Goal: Task Accomplishment & Management: Manage account settings

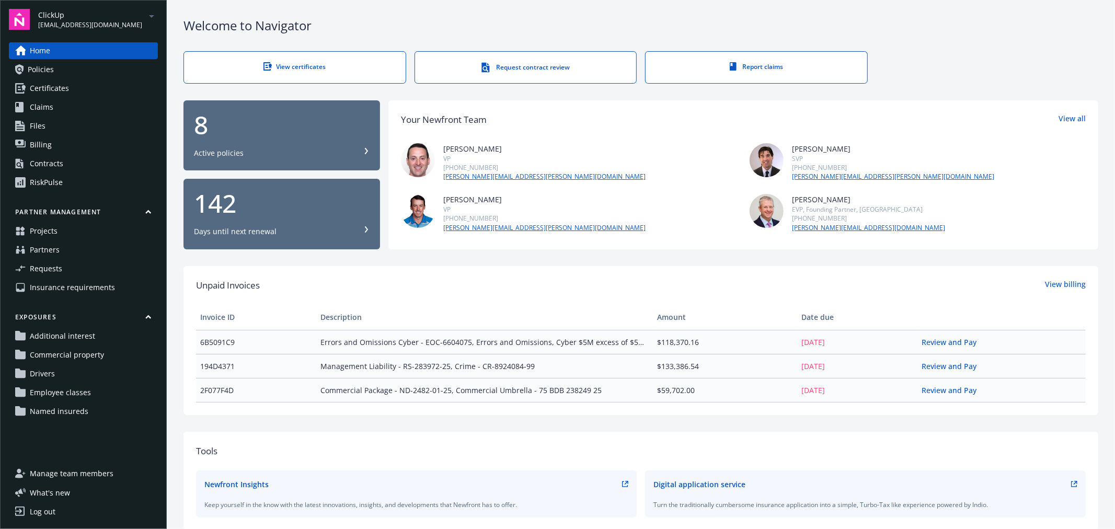
drag, startPoint x: 0, startPoint y: 0, endPoint x: 564, endPoint y: 28, distance: 564.3
click at [564, 28] on div "Welcome to Navigator" at bounding box center [640, 26] width 915 height 18
click at [609, 180] on div "[PERSON_NAME] VP [PHONE_NUMBER] [PERSON_NAME][EMAIL_ADDRESS][PERSON_NAME][DOMAI…" at bounding box center [569, 162] width 336 height 38
click at [41, 64] on span "Policies" at bounding box center [41, 69] width 26 height 17
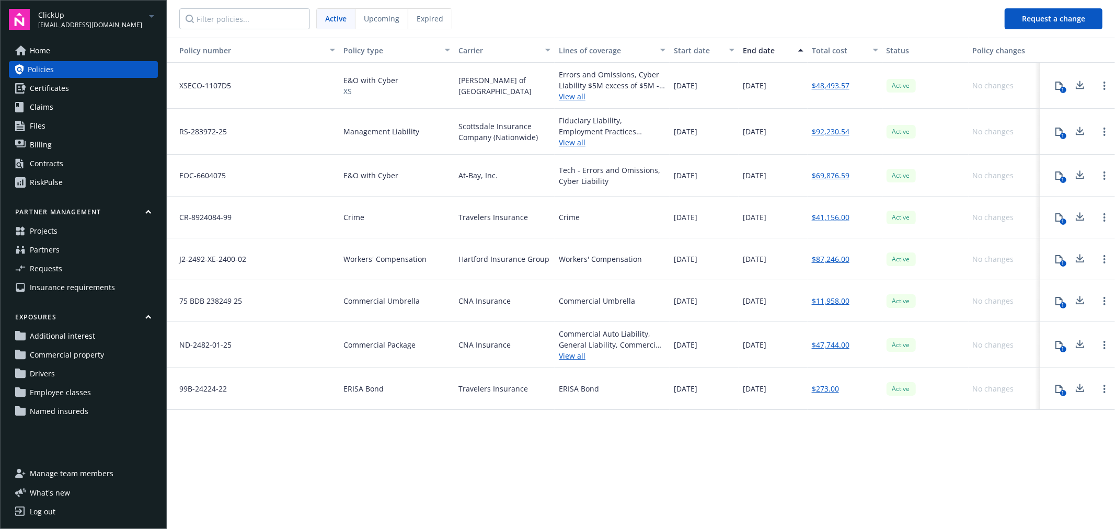
click at [421, 16] on span "Expired" at bounding box center [430, 18] width 27 height 11
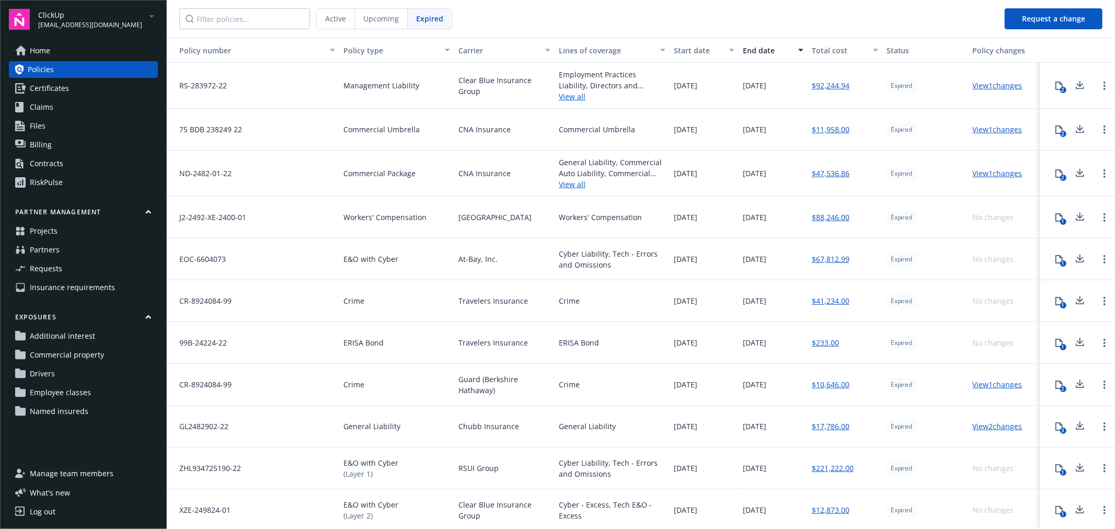
click at [331, 19] on span "Active" at bounding box center [335, 18] width 21 height 11
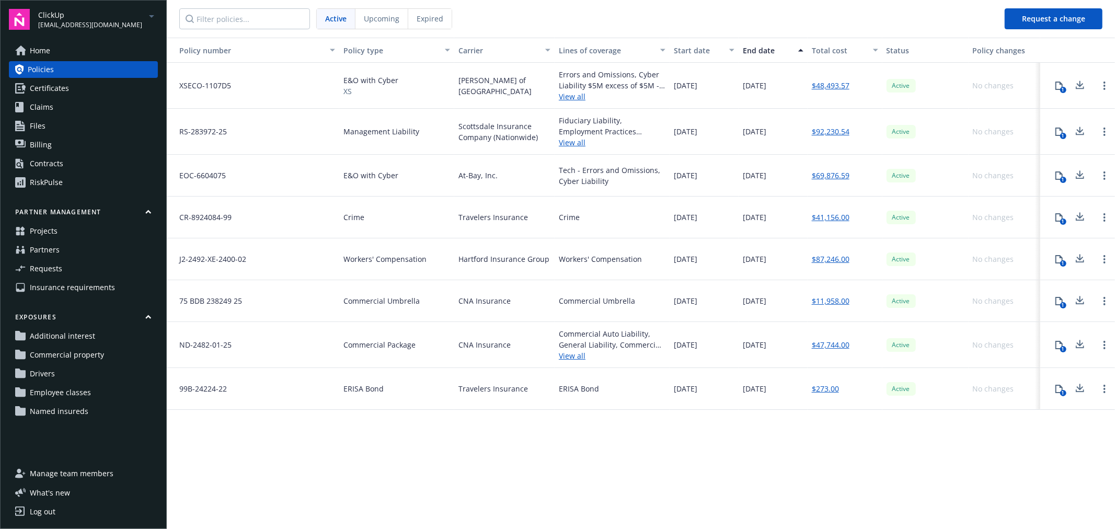
click at [68, 89] on link "Certificates" at bounding box center [83, 88] width 149 height 17
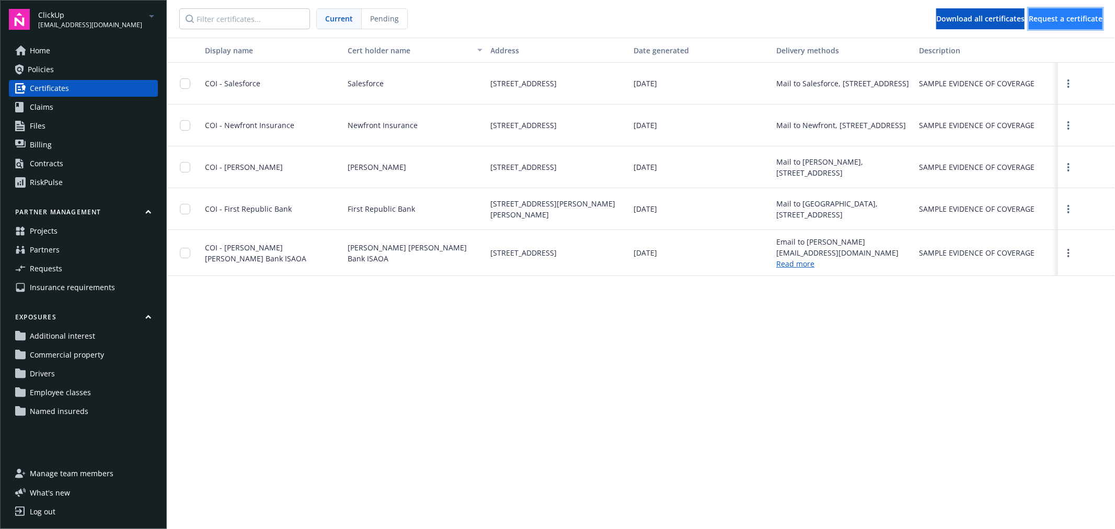
click at [1044, 20] on span "Request a certificate" at bounding box center [1066, 19] width 74 height 10
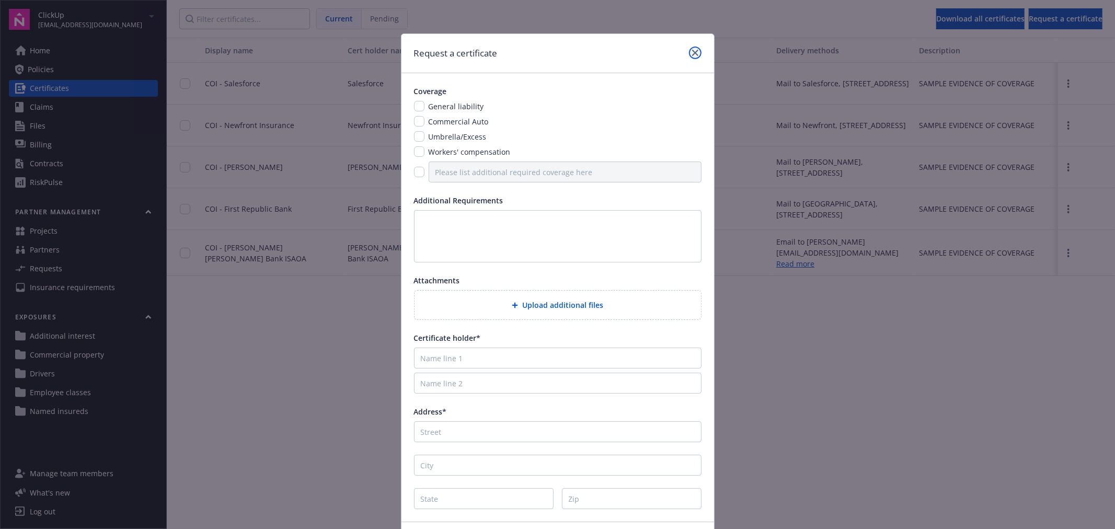
click at [692, 53] on icon "close" at bounding box center [695, 53] width 6 height 6
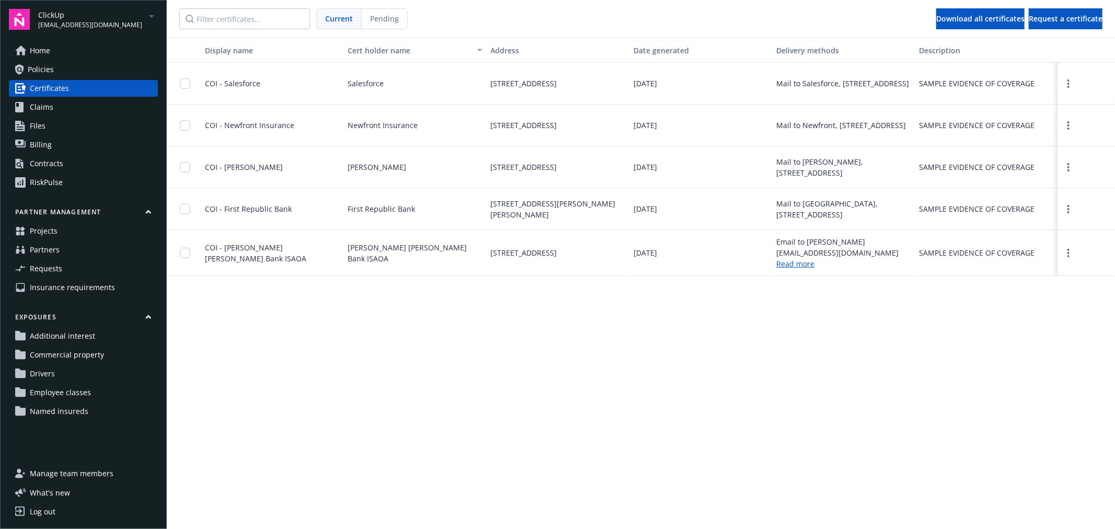
click at [60, 108] on link "Claims" at bounding box center [83, 107] width 149 height 17
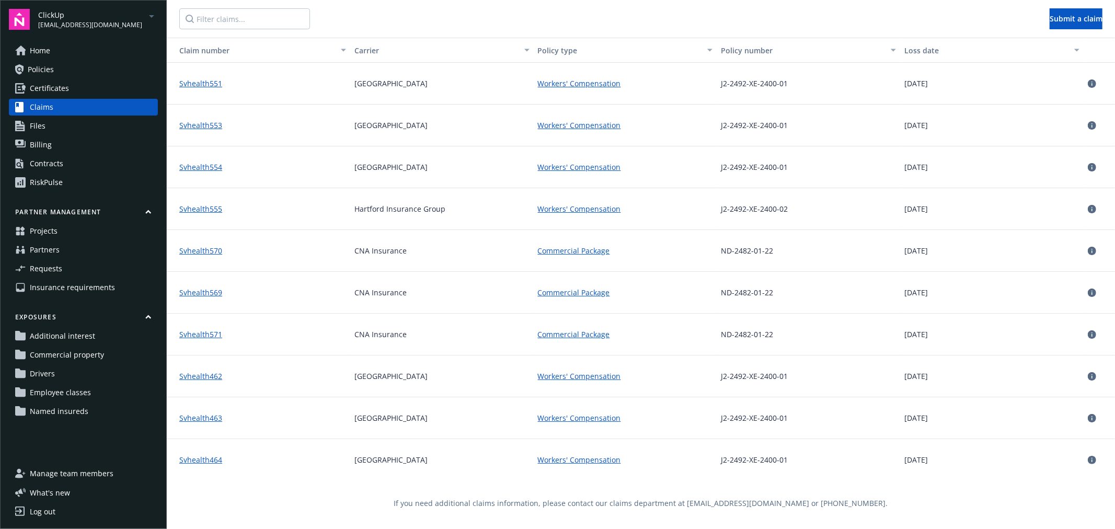
click at [207, 81] on link "Svhealth551" at bounding box center [200, 83] width 43 height 10
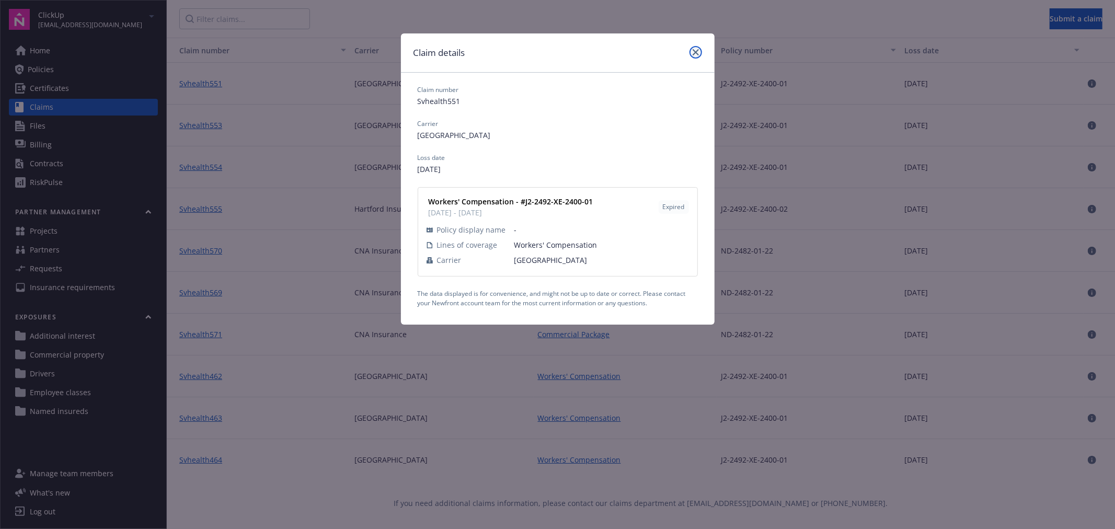
click at [694, 53] on icon "close" at bounding box center [696, 52] width 6 height 6
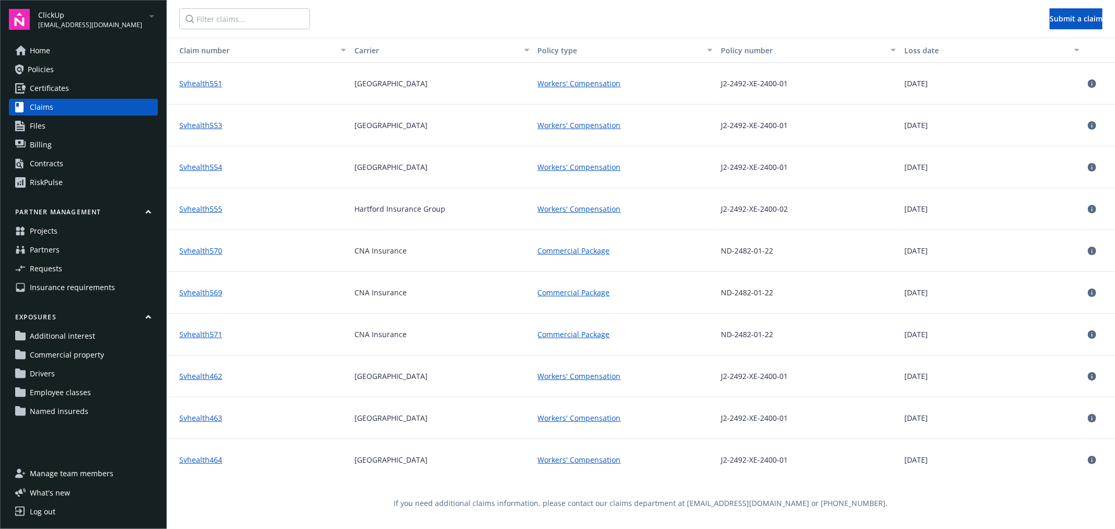
click at [47, 124] on link "Files" at bounding box center [83, 126] width 149 height 17
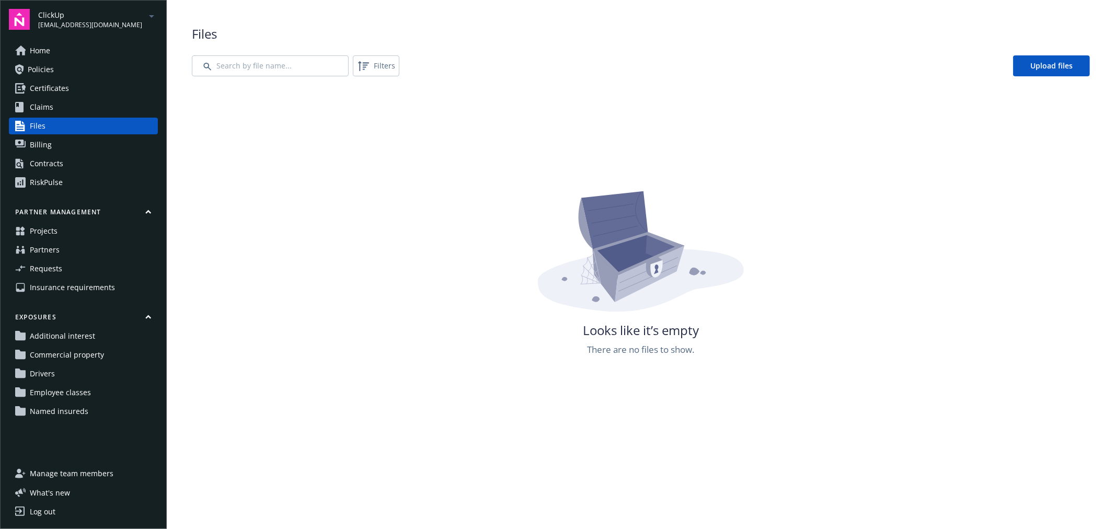
click at [89, 148] on link "Billing" at bounding box center [83, 144] width 149 height 17
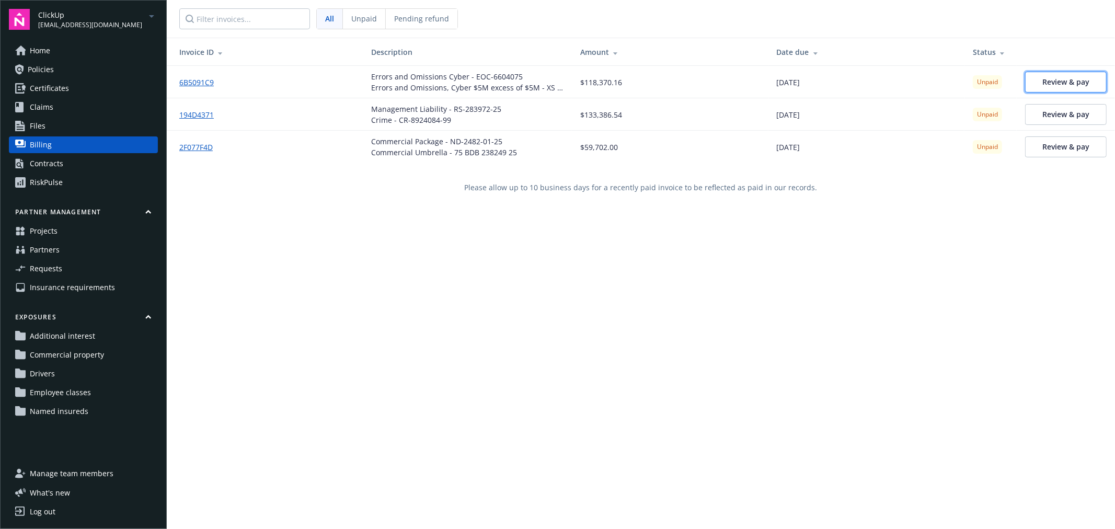
click at [1049, 82] on span "Review & pay" at bounding box center [1065, 82] width 47 height 10
click at [68, 166] on link "Contracts" at bounding box center [83, 163] width 149 height 17
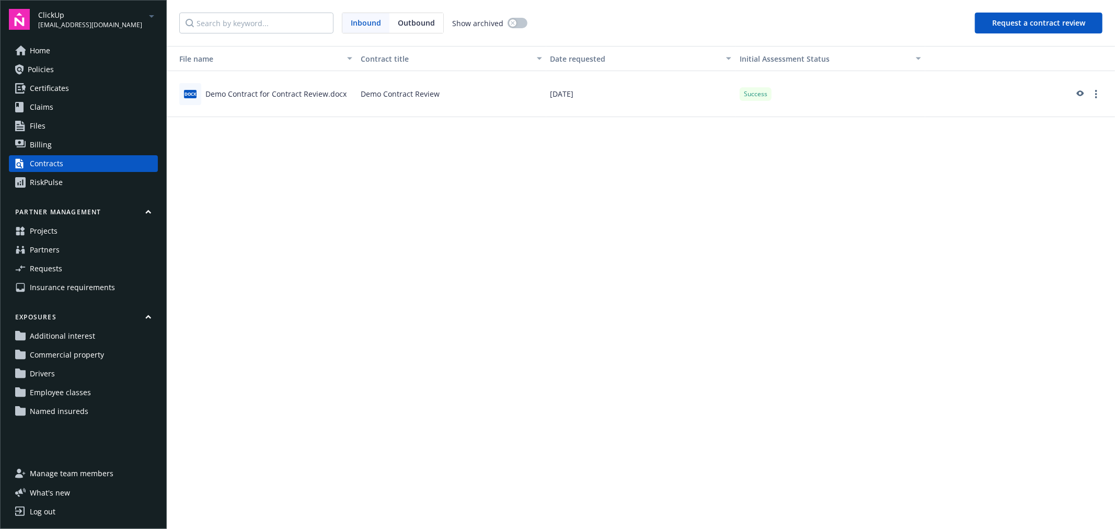
click at [1033, 23] on button "Request a contract review" at bounding box center [1039, 23] width 128 height 21
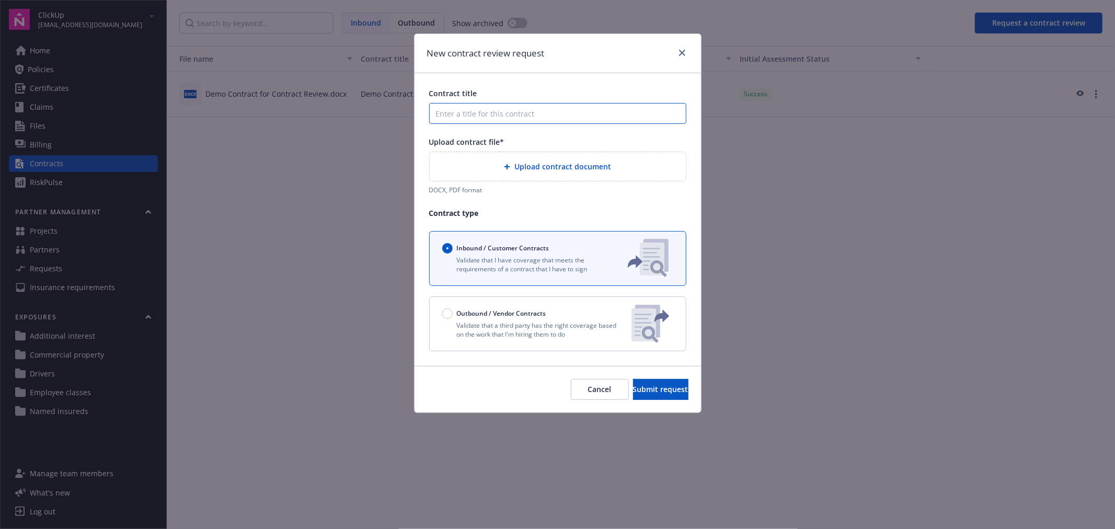
click at [534, 118] on input "Contract title" at bounding box center [557, 113] width 257 height 21
type input "Demo Contract for Review 2"
click at [563, 166] on span "Upload contract document" at bounding box center [562, 166] width 97 height 11
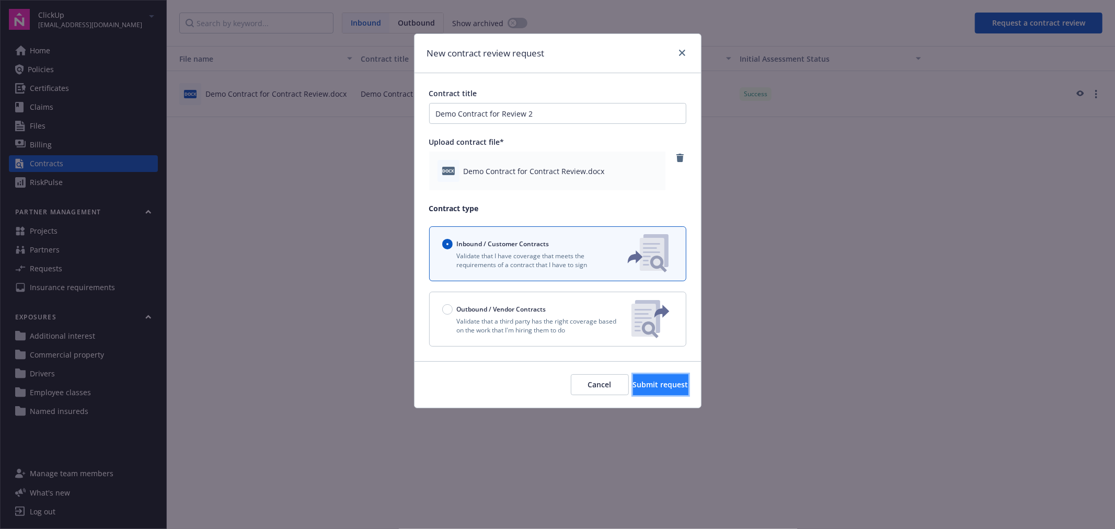
click at [636, 385] on span "Submit request" at bounding box center [660, 385] width 55 height 10
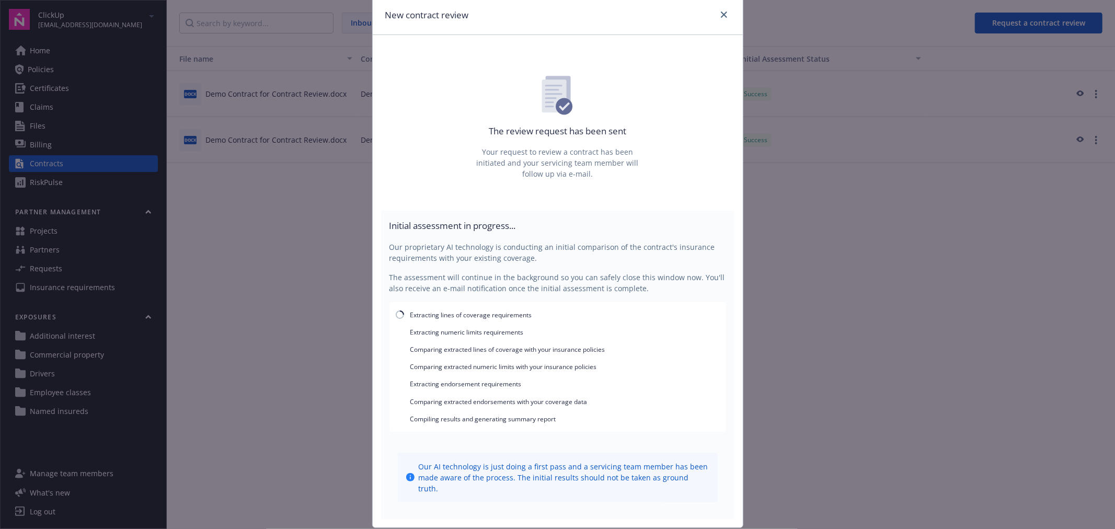
scroll to position [59, 0]
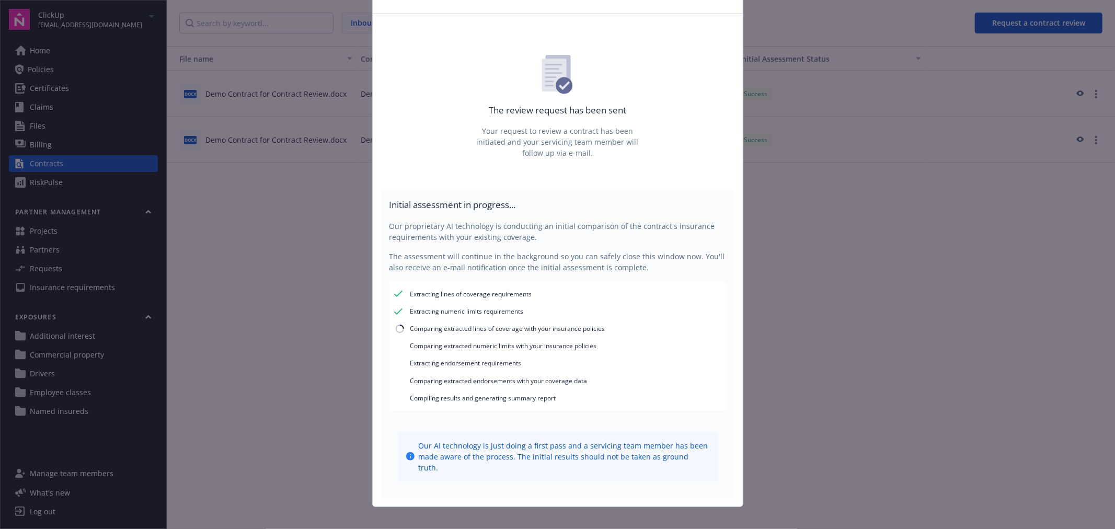
click at [496, 332] on span "Comparing extracted lines of coverage with your insurance policies" at bounding box center [507, 328] width 195 height 9
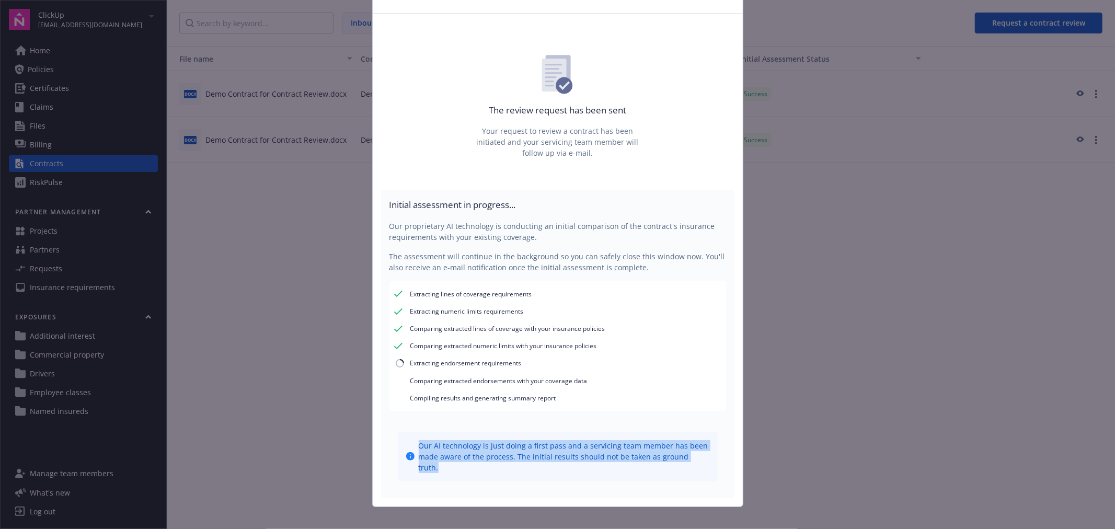
drag, startPoint x: 415, startPoint y: 443, endPoint x: 701, endPoint y: 453, distance: 286.1
click at [701, 453] on span "Our AI technology is just doing a first pass and a servicing team member has be…" at bounding box center [564, 456] width 291 height 33
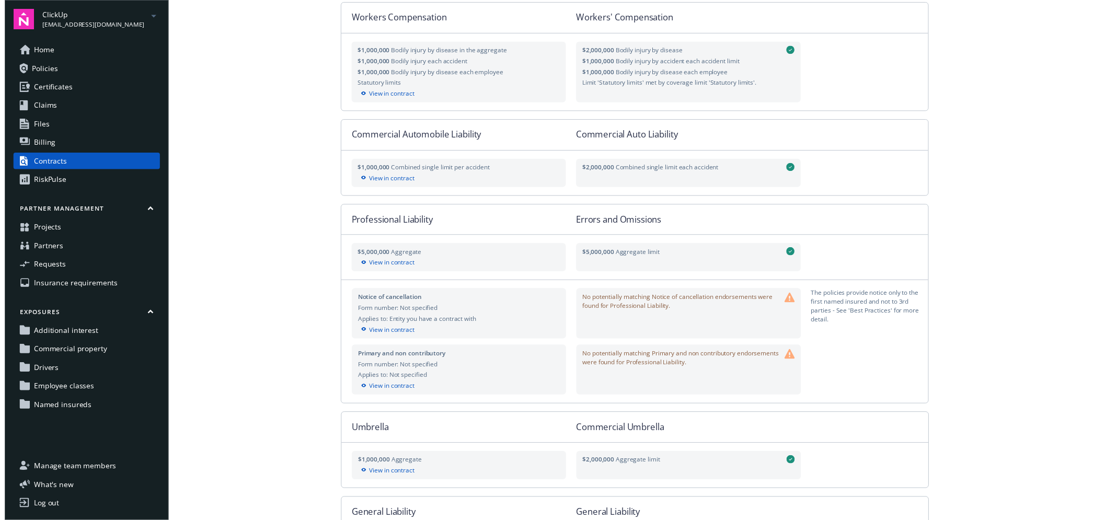
scroll to position [387, 0]
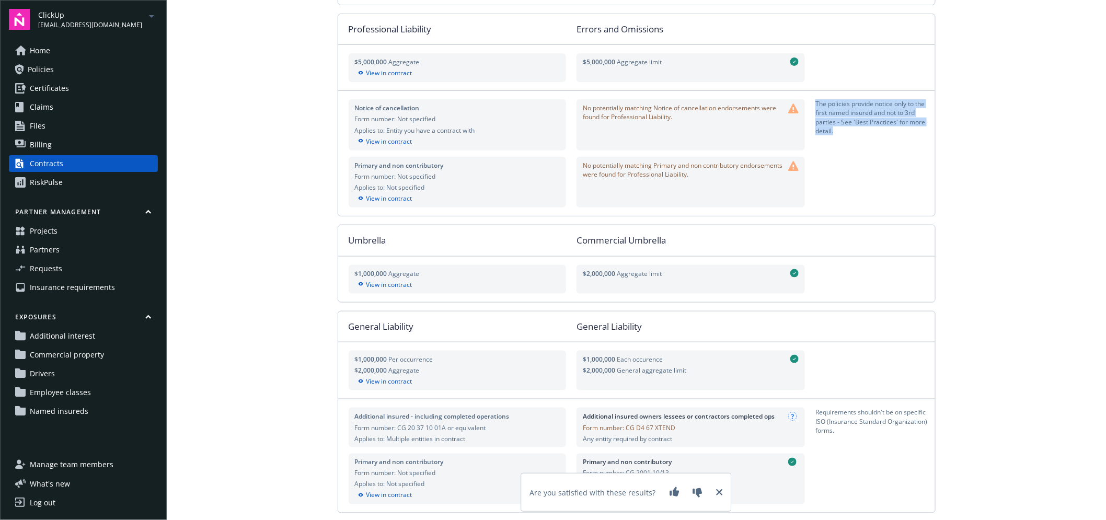
drag, startPoint x: 816, startPoint y: 105, endPoint x: 839, endPoint y: 136, distance: 39.3
click at [839, 136] on div "The policies provide notice only to the first named insured and not to 3rd part…" at bounding box center [875, 124] width 119 height 51
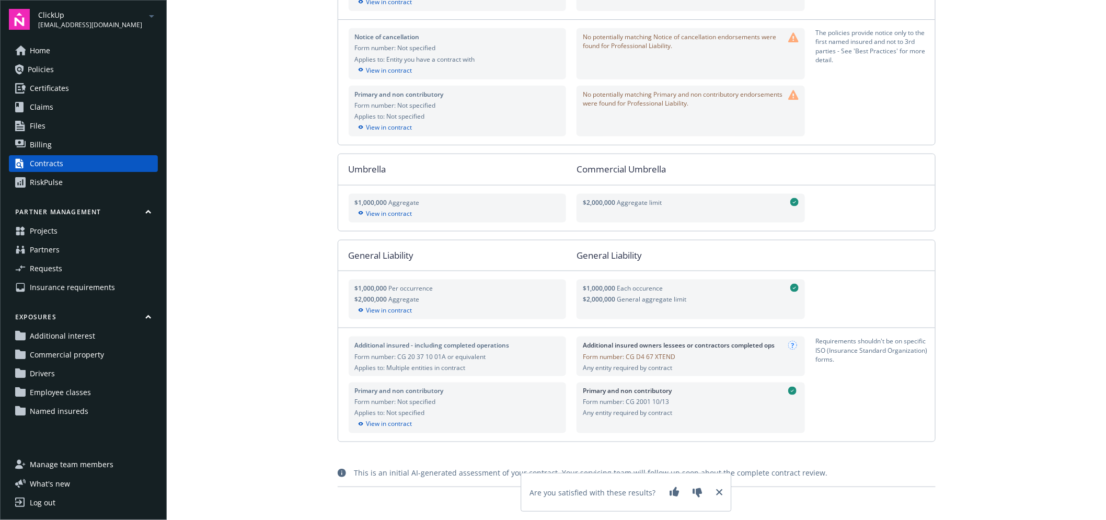
scroll to position [467, 0]
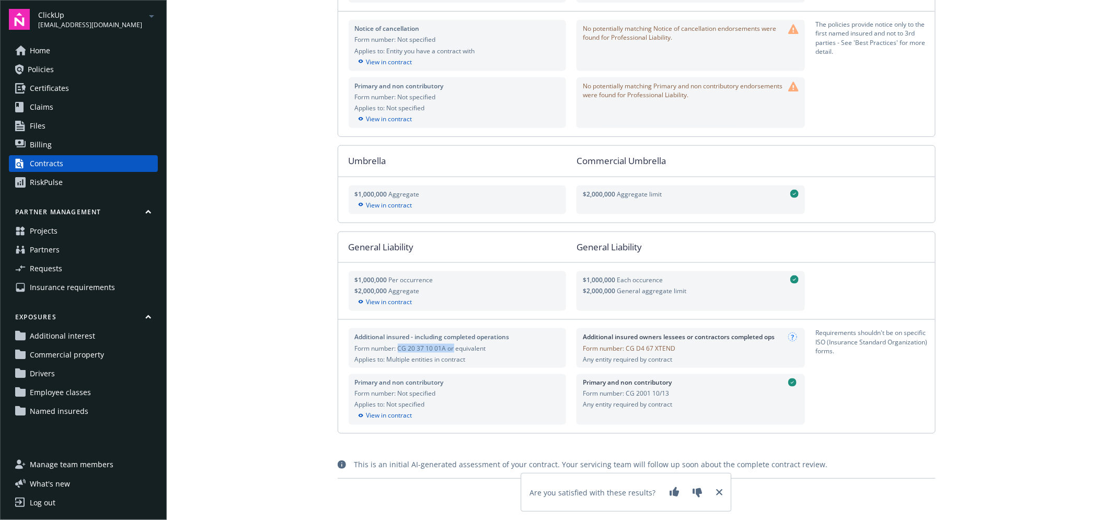
drag, startPoint x: 398, startPoint y: 349, endPoint x: 466, endPoint y: 348, distance: 68.0
click at [455, 347] on div "Form number: CG 20 37 10 01A or equivalent" at bounding box center [457, 348] width 205 height 9
drag, startPoint x: 816, startPoint y: 333, endPoint x: 871, endPoint y: 356, distance: 60.0
click at [871, 356] on div "Requirements shouldn't be on specific ISO (Insurance Standard Organization) for…" at bounding box center [875, 347] width 119 height 39
click at [868, 353] on div "Requirements shouldn't be on specific ISO (Insurance Standard Organization) for…" at bounding box center [875, 347] width 119 height 39
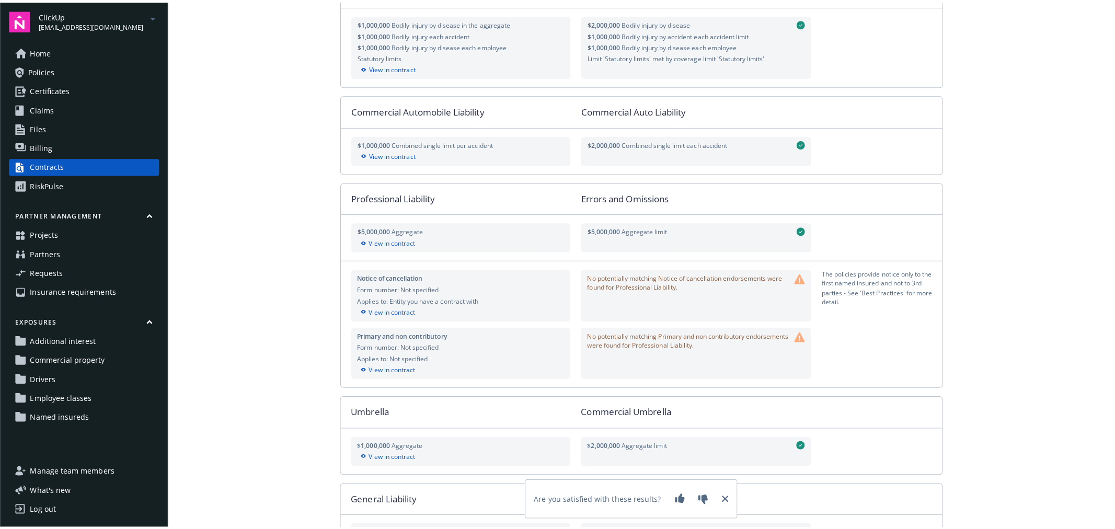
scroll to position [0, 0]
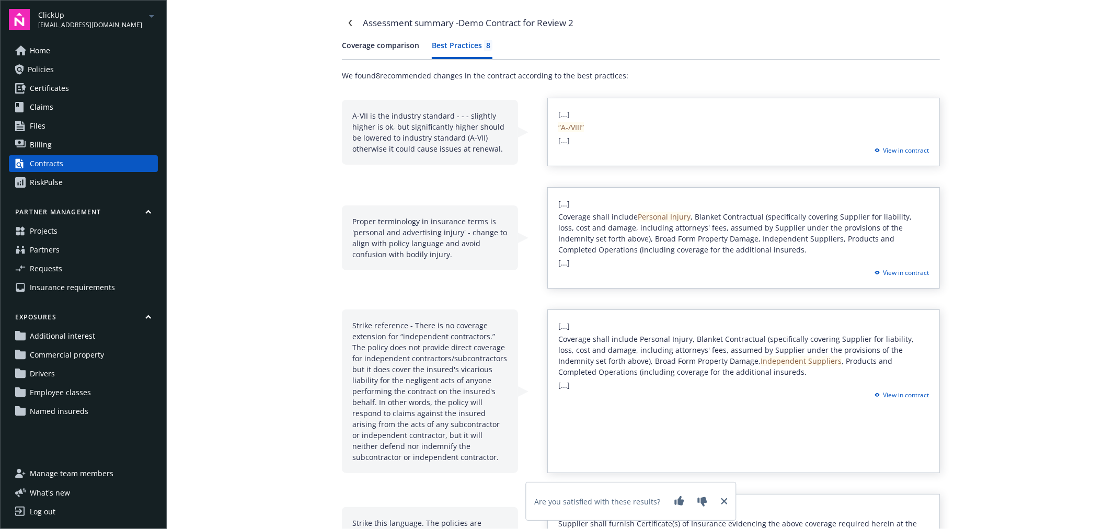
click at [460, 45] on div "Best Practices 8" at bounding box center [462, 45] width 61 height 11
click at [71, 163] on link "Contracts" at bounding box center [83, 163] width 149 height 17
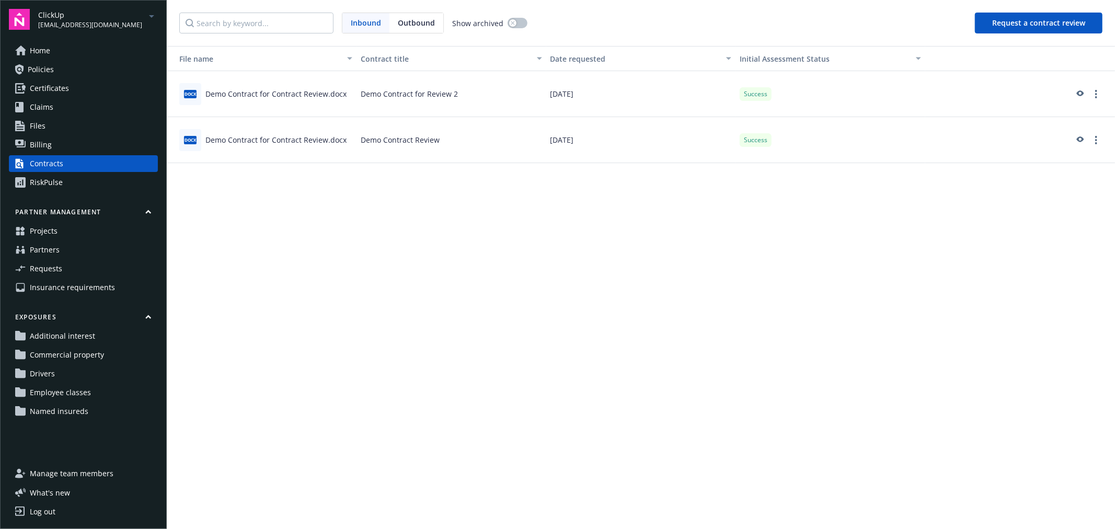
click at [64, 233] on link "Projects" at bounding box center [83, 231] width 149 height 17
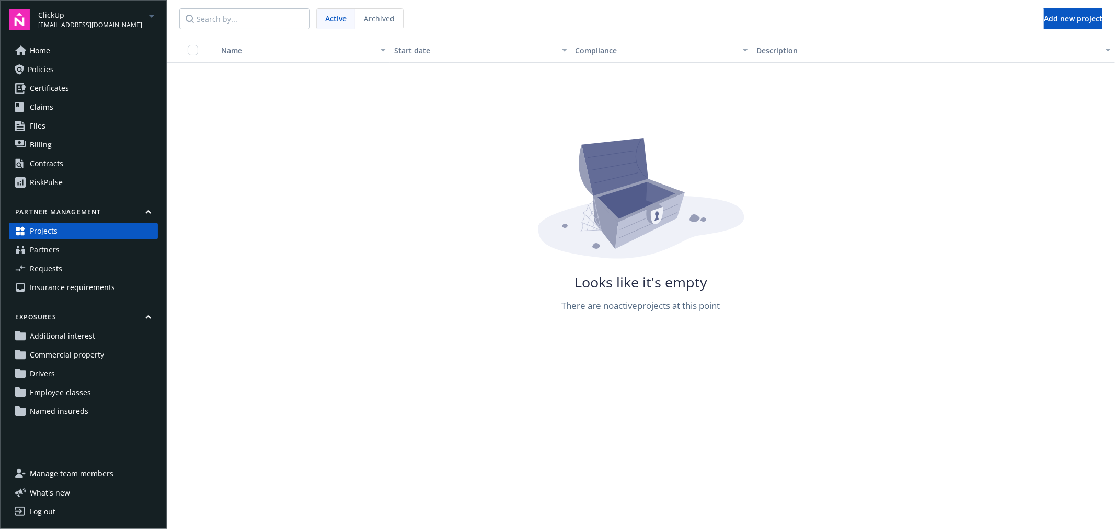
click at [65, 249] on link "Partners" at bounding box center [83, 250] width 149 height 17
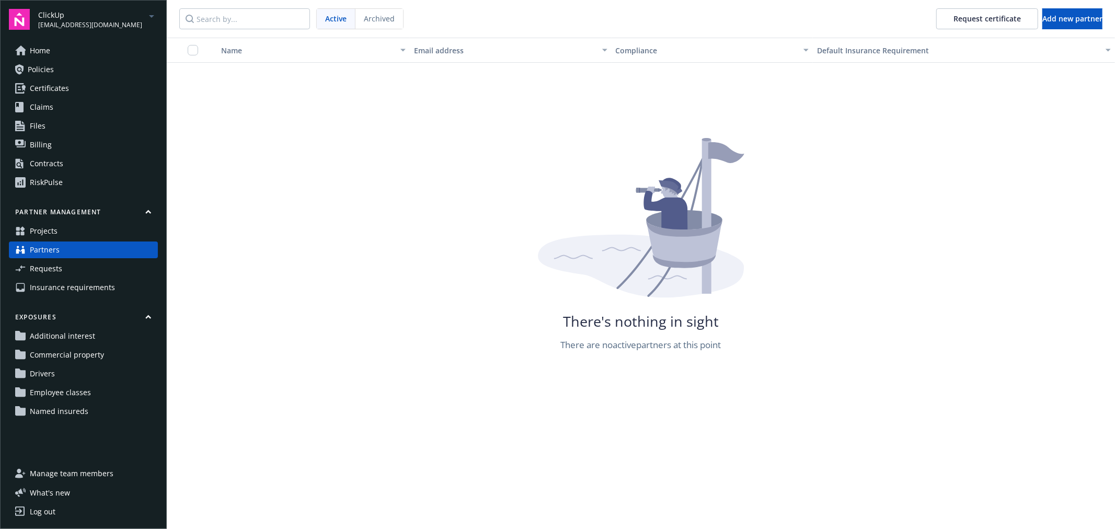
click at [74, 267] on link "Requests" at bounding box center [83, 268] width 149 height 17
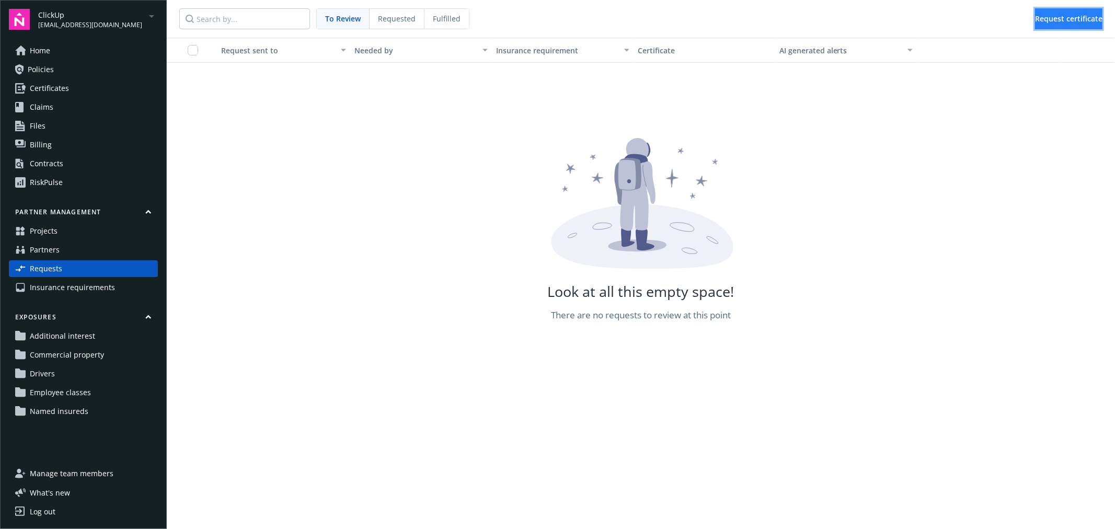
click at [1049, 19] on span "Request certificate" at bounding box center [1068, 19] width 67 height 10
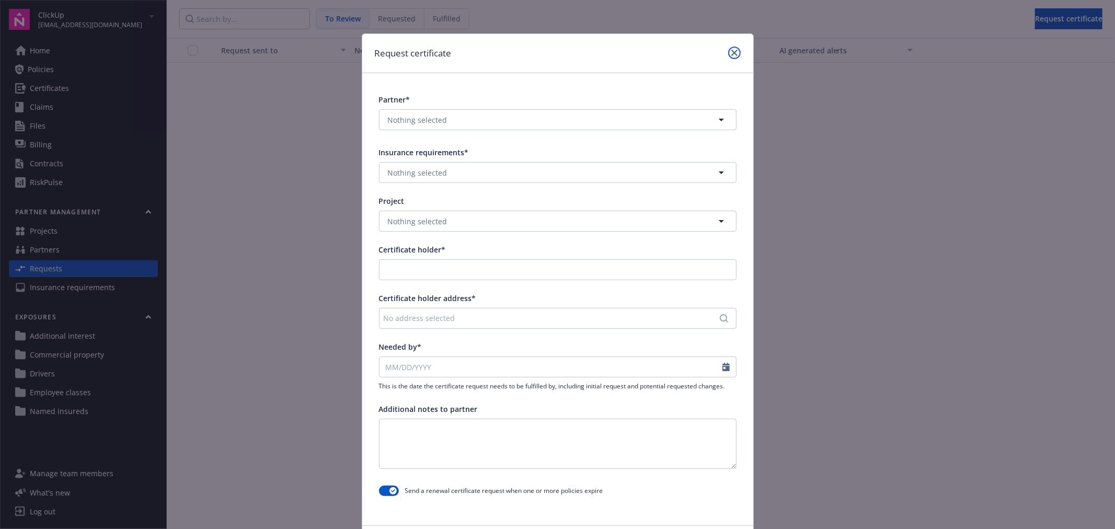
click at [731, 53] on icon "close" at bounding box center [734, 53] width 6 height 6
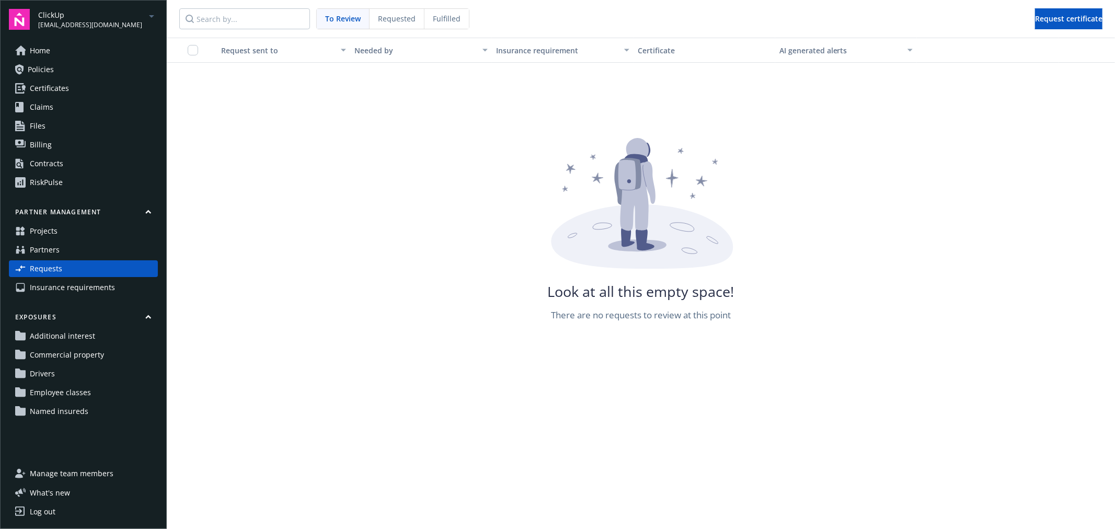
click at [96, 284] on span "Insurance requirements" at bounding box center [72, 287] width 85 height 17
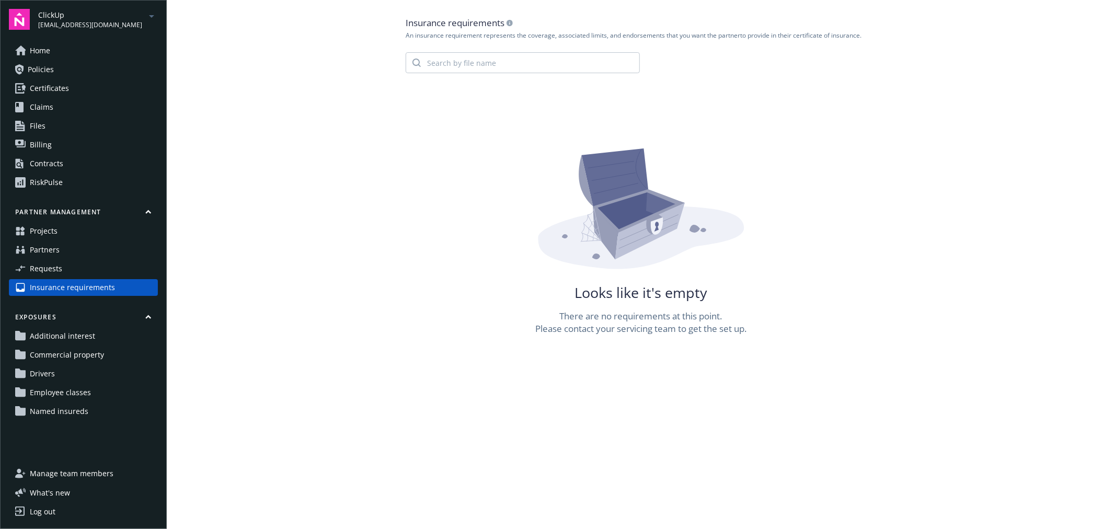
click at [50, 181] on div "RiskPulse" at bounding box center [46, 182] width 33 height 17
